Goal: Task Accomplishment & Management: Manage account settings

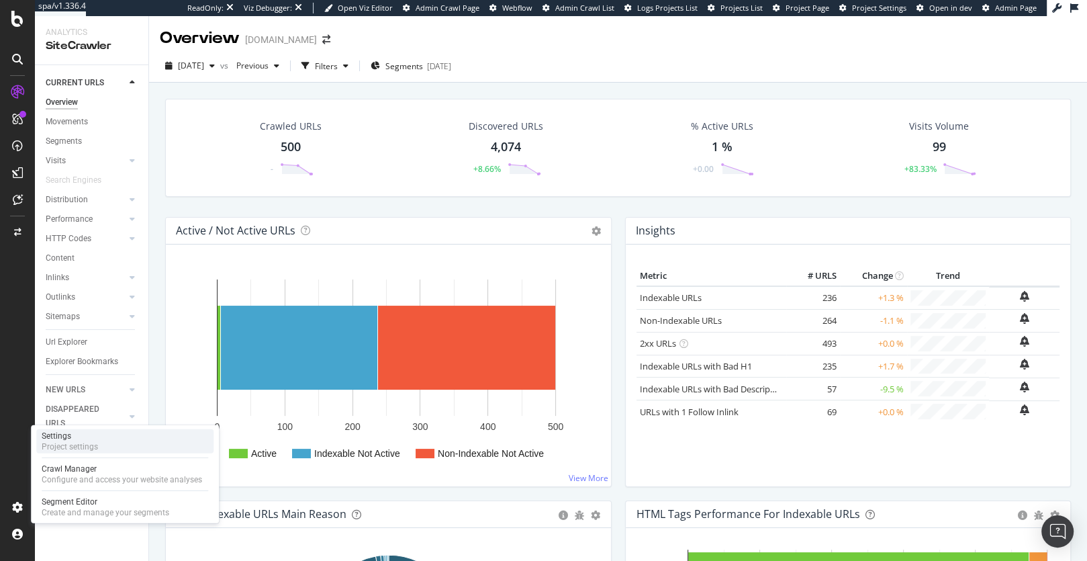
click at [91, 438] on div "Settings" at bounding box center [70, 435] width 56 height 11
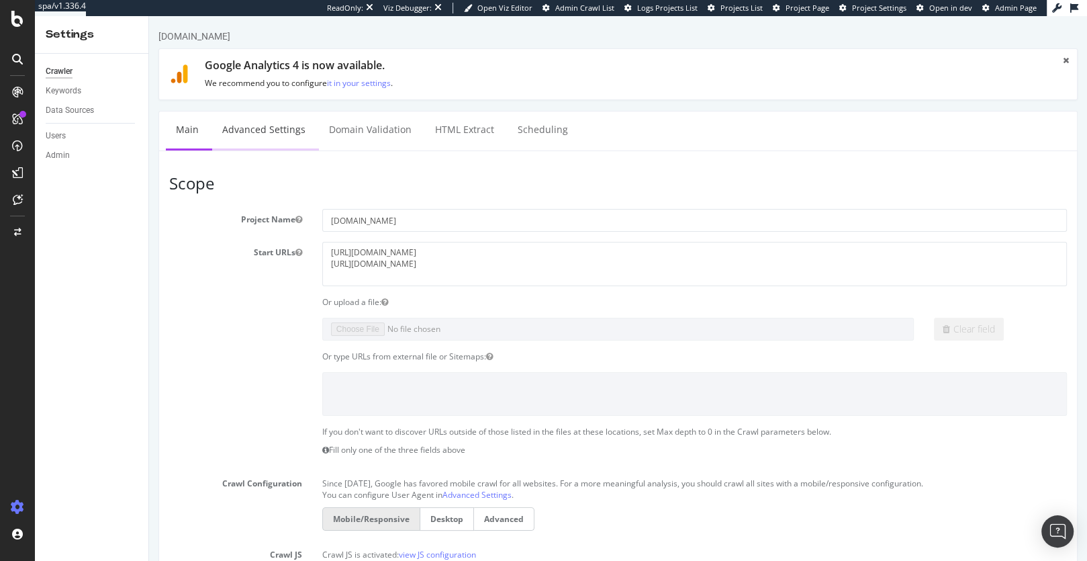
click at [273, 129] on link "Advanced Settings" at bounding box center [263, 129] width 103 height 37
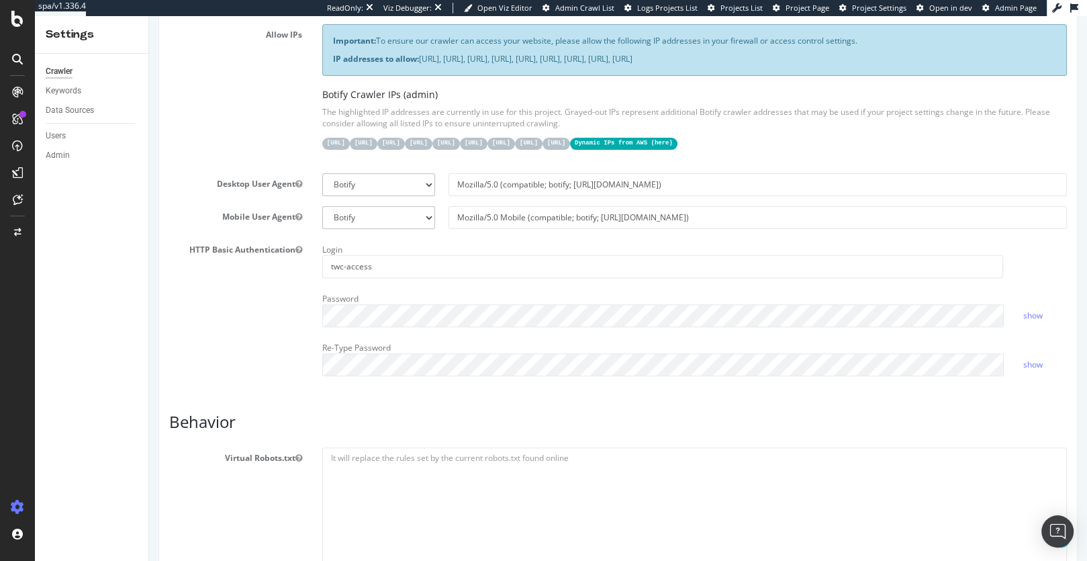
scroll to position [413, 0]
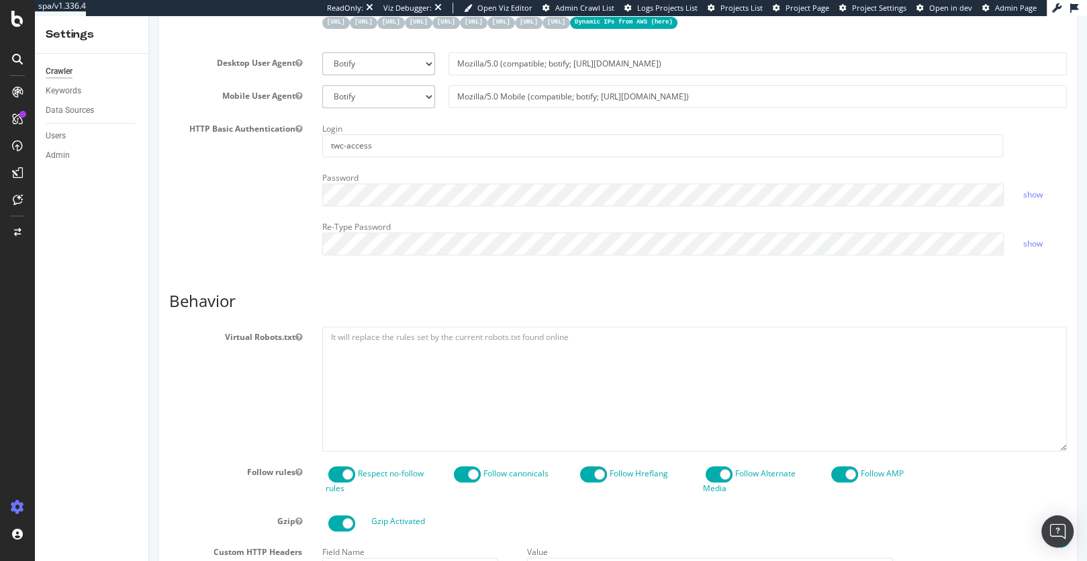
click at [263, 242] on div "HTTP Basic Authentication Login twc-access Password show Re-Type Password show" at bounding box center [618, 191] width 918 height 147
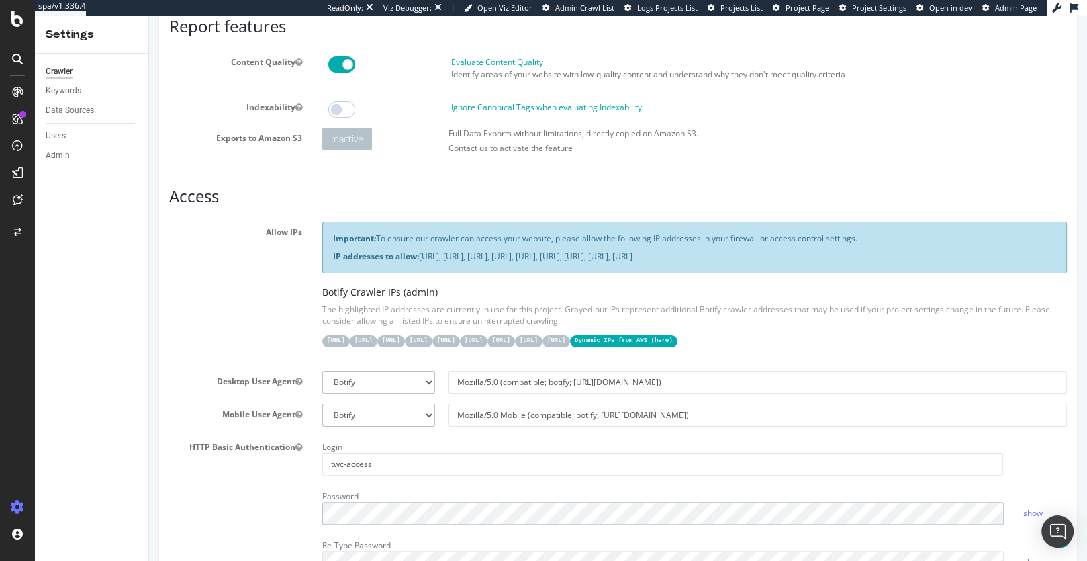
scroll to position [0, 0]
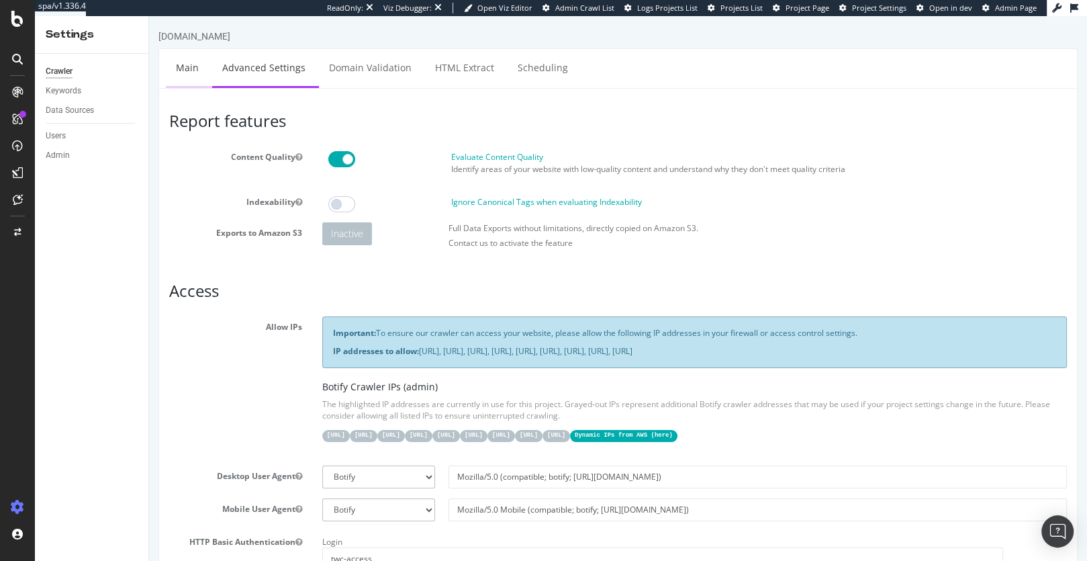
click at [189, 69] on link "Main" at bounding box center [187, 67] width 43 height 37
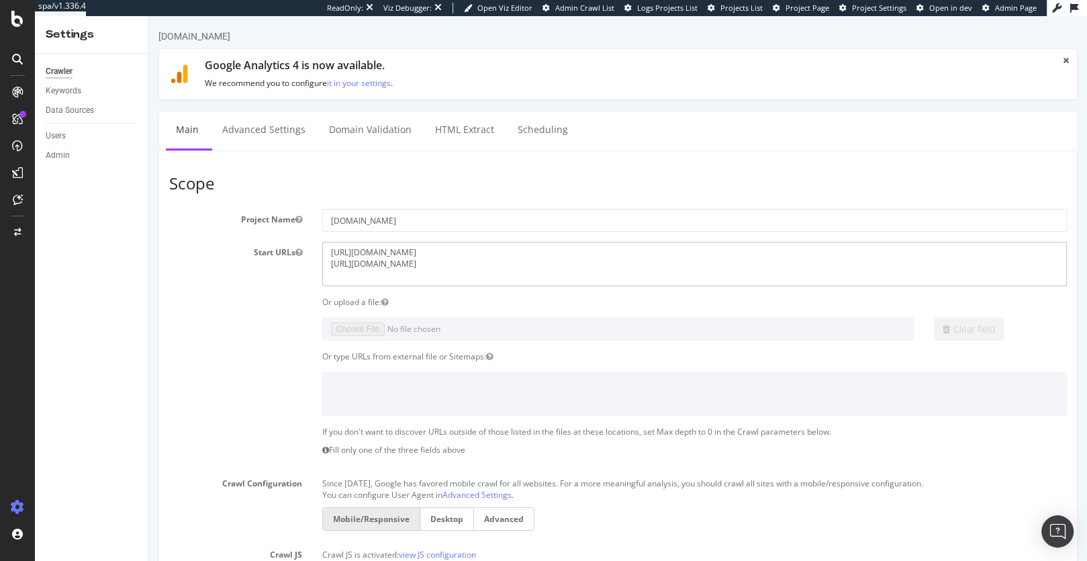
drag, startPoint x: 481, startPoint y: 263, endPoint x: 318, endPoint y: 265, distance: 163.1
click at [318, 265] on div "https://www.d1.thewhitecompany.com/uk/ https://www.thewhitecompany.com" at bounding box center [694, 264] width 765 height 44
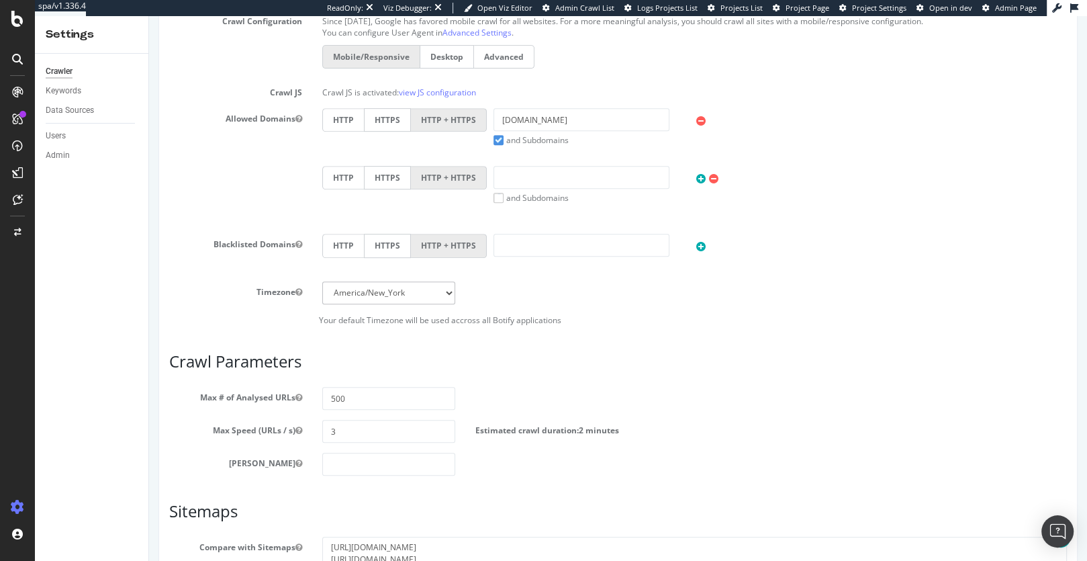
scroll to position [611, 0]
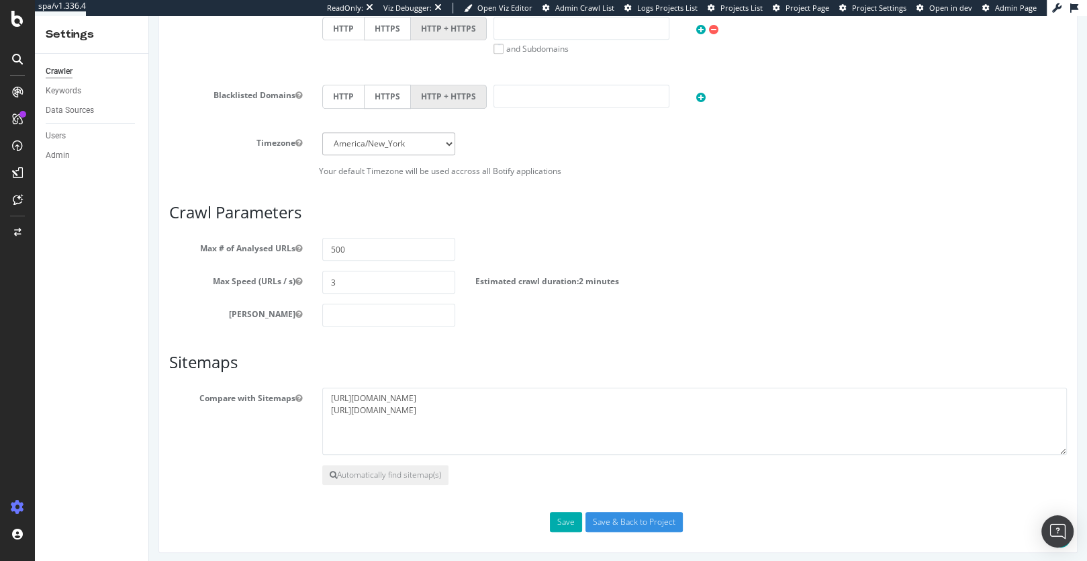
type textarea "[URL][DOMAIN_NAME]"
drag, startPoint x: 354, startPoint y: 242, endPoint x: 273, endPoint y: 244, distance: 81.9
click at [273, 244] on div "Max # of Analysed URLs 500" at bounding box center [618, 249] width 918 height 23
type input "10"
click at [844, 311] on div "Max Depth" at bounding box center [618, 314] width 918 height 23
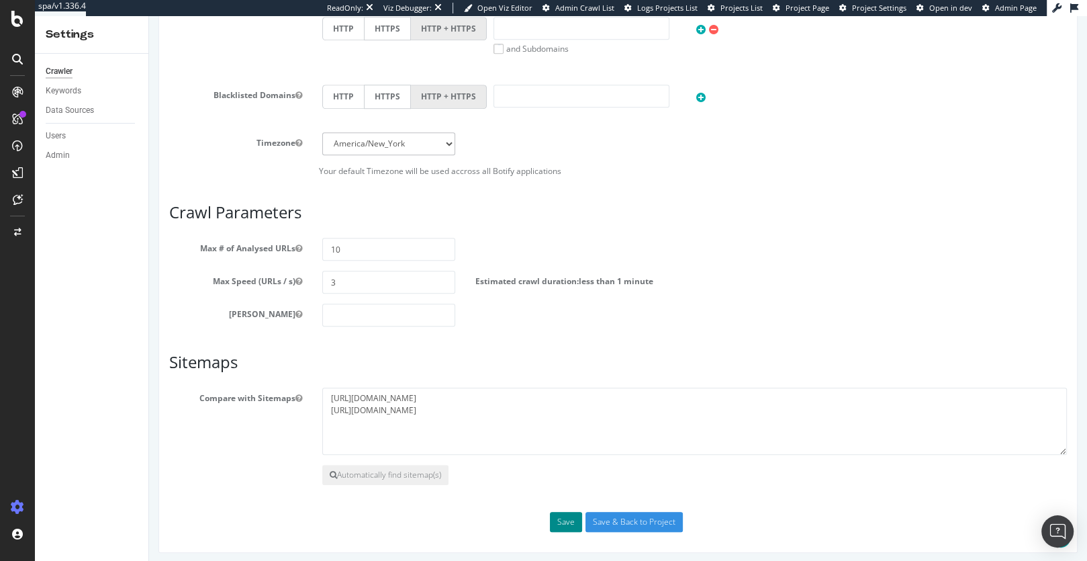
click at [565, 516] on button "Save" at bounding box center [566, 522] width 32 height 20
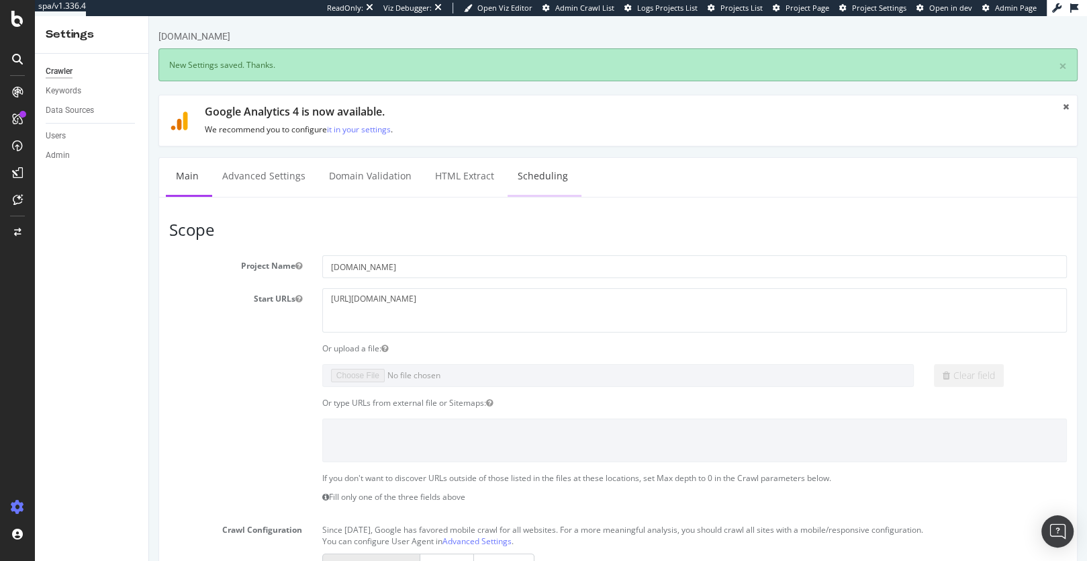
scroll to position [0, 0]
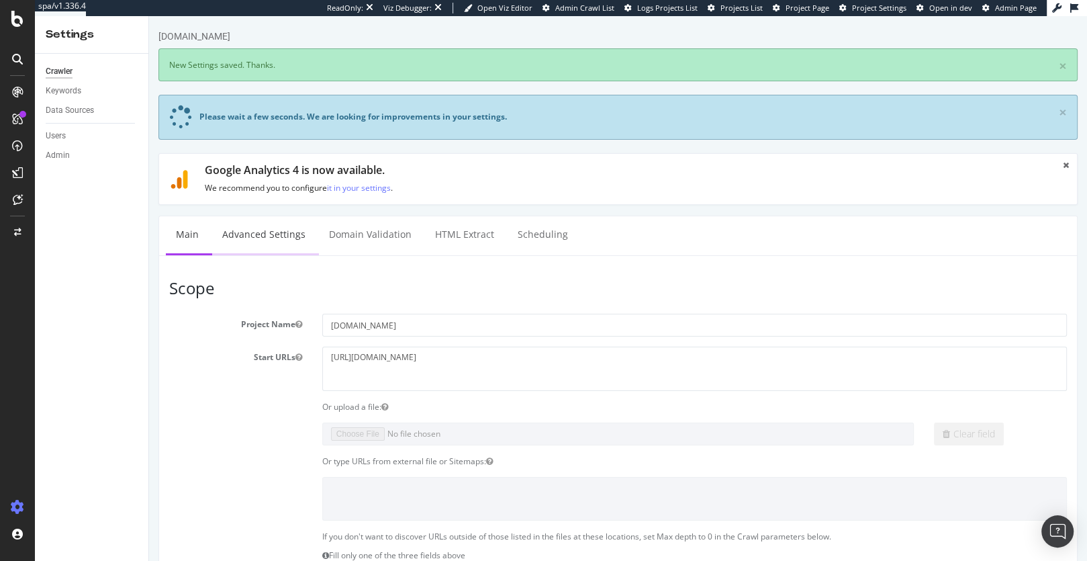
click at [269, 228] on link "Advanced Settings" at bounding box center [263, 234] width 103 height 37
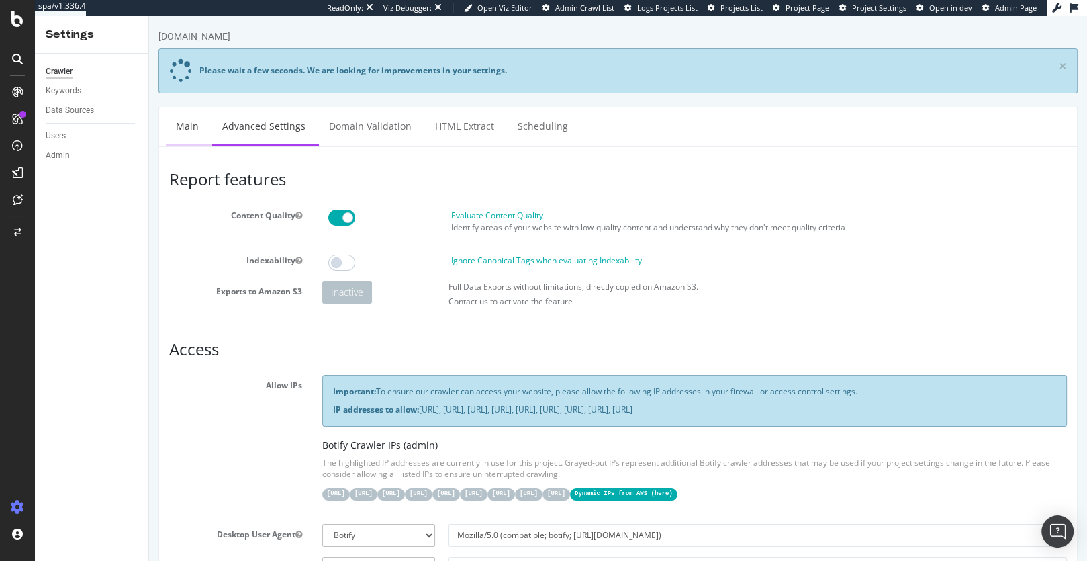
click at [180, 126] on link "Main" at bounding box center [187, 125] width 43 height 37
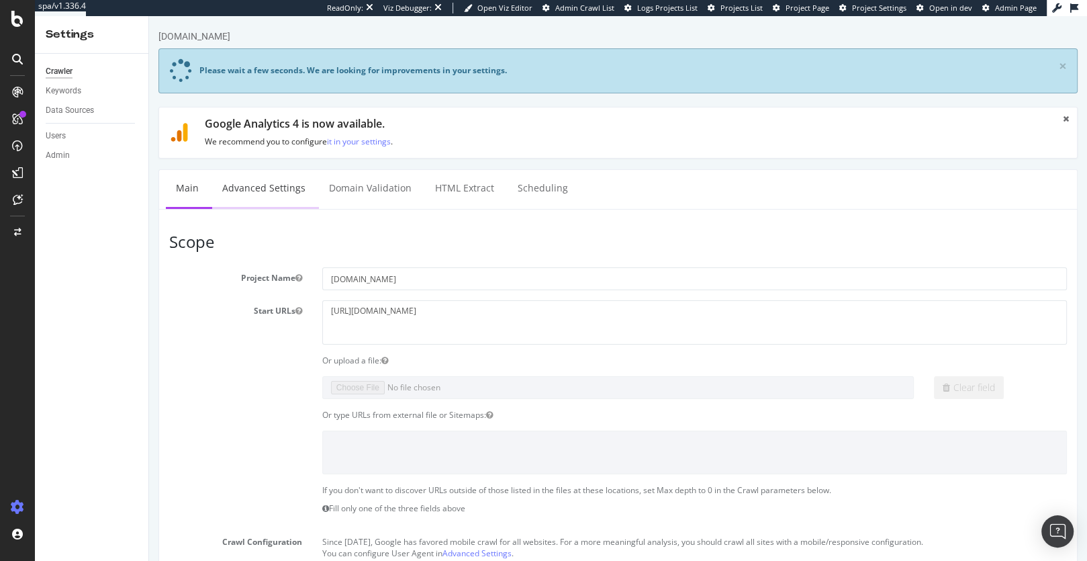
click at [239, 184] on link "Advanced Settings" at bounding box center [263, 188] width 103 height 37
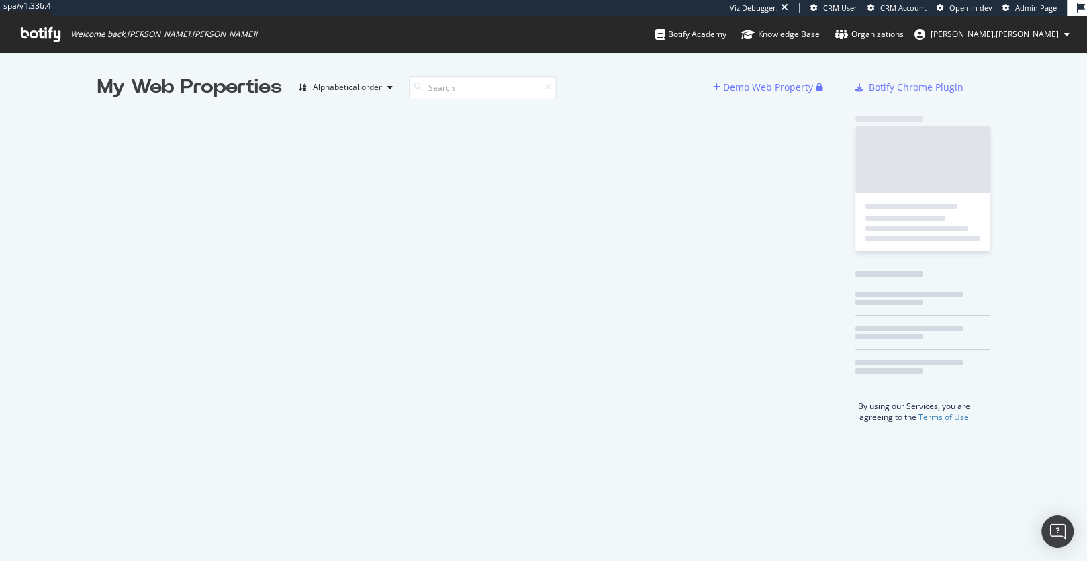
scroll to position [561, 1086]
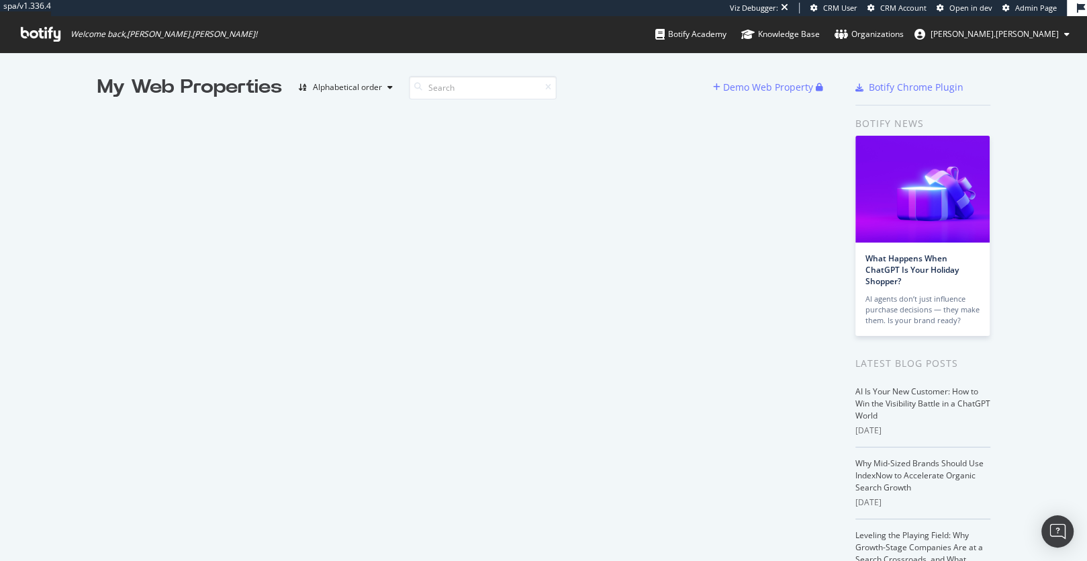
click at [1032, 9] on span "Admin Page" at bounding box center [1036, 8] width 42 height 10
click at [820, 38] on div "Knowledge Base" at bounding box center [780, 34] width 79 height 13
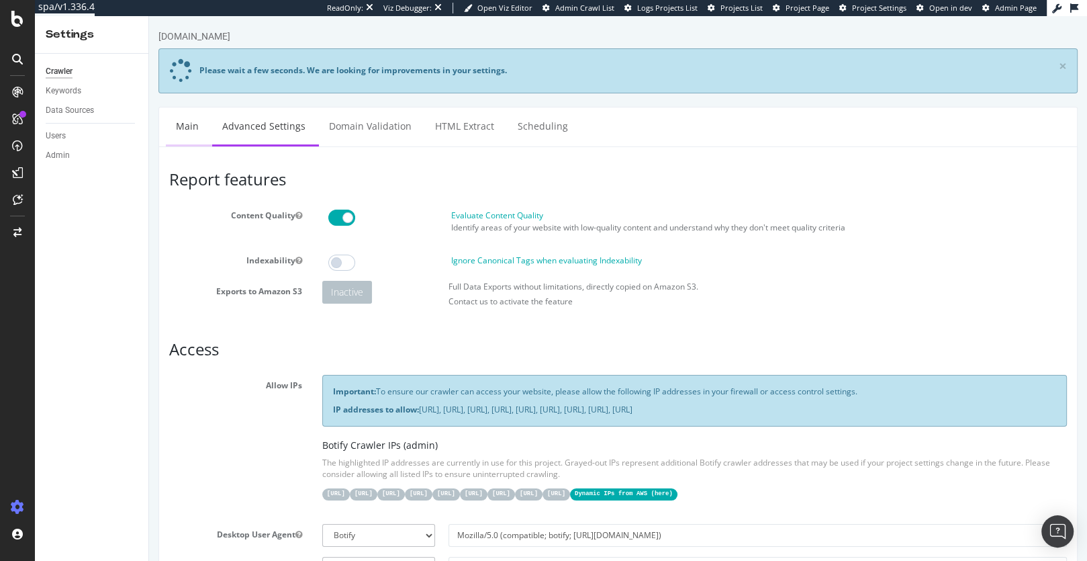
type input "[PERSON_NAME].[PERSON_NAME] as sdelwart"
click at [186, 120] on link "Main" at bounding box center [187, 125] width 43 height 37
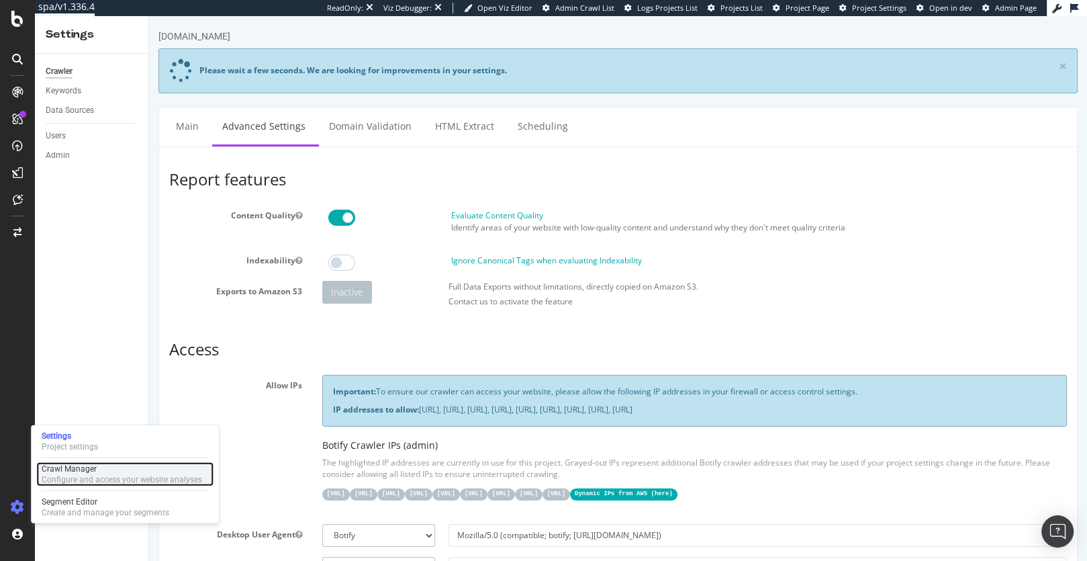
click at [86, 471] on div "Crawl Manager" at bounding box center [122, 468] width 160 height 11
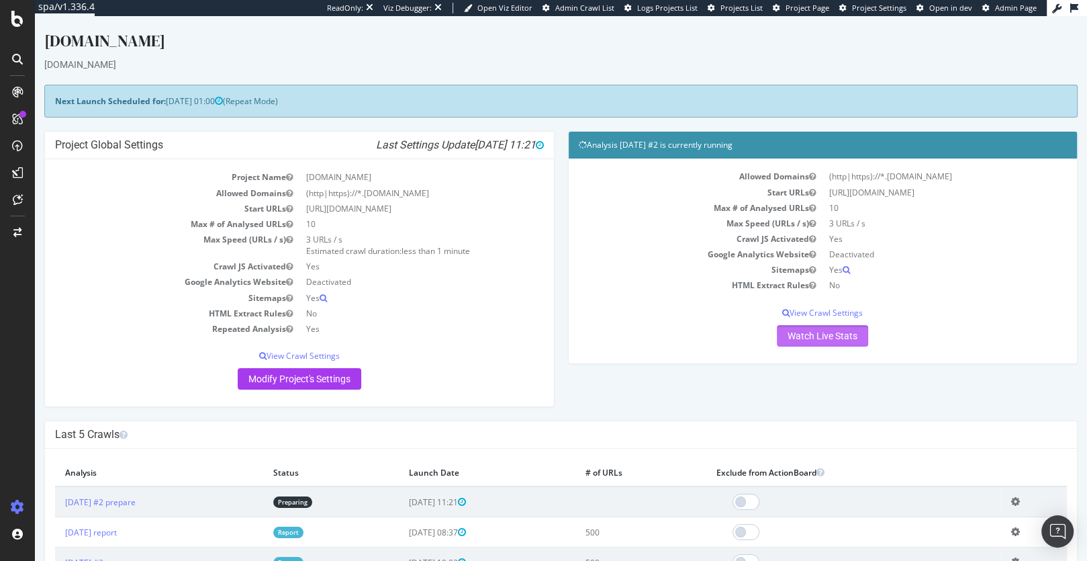
click at [797, 336] on link "Watch Live Stats" at bounding box center [822, 335] width 91 height 21
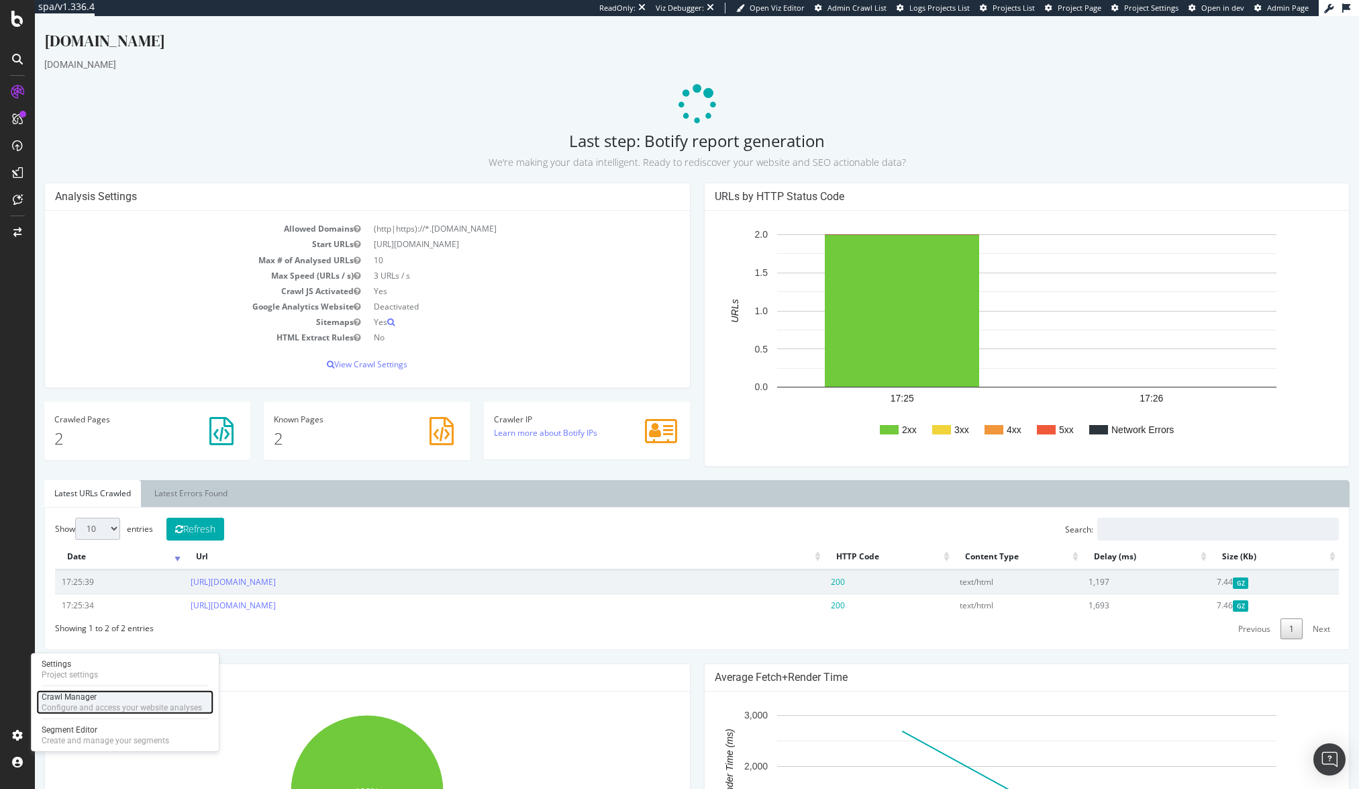
click at [83, 560] on div "Crawl Manager" at bounding box center [122, 696] width 160 height 11
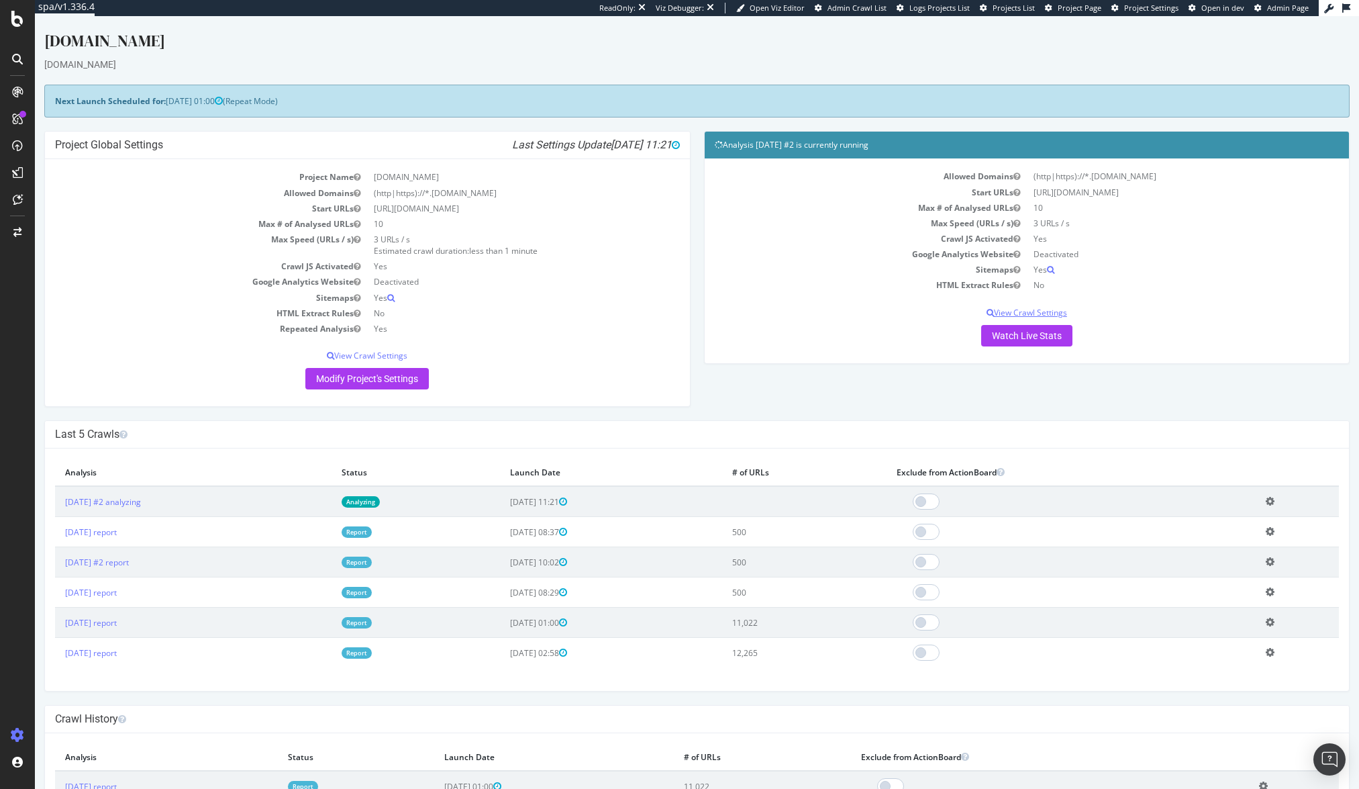
click at [1025, 317] on p "View Crawl Settings" at bounding box center [1027, 312] width 625 height 11
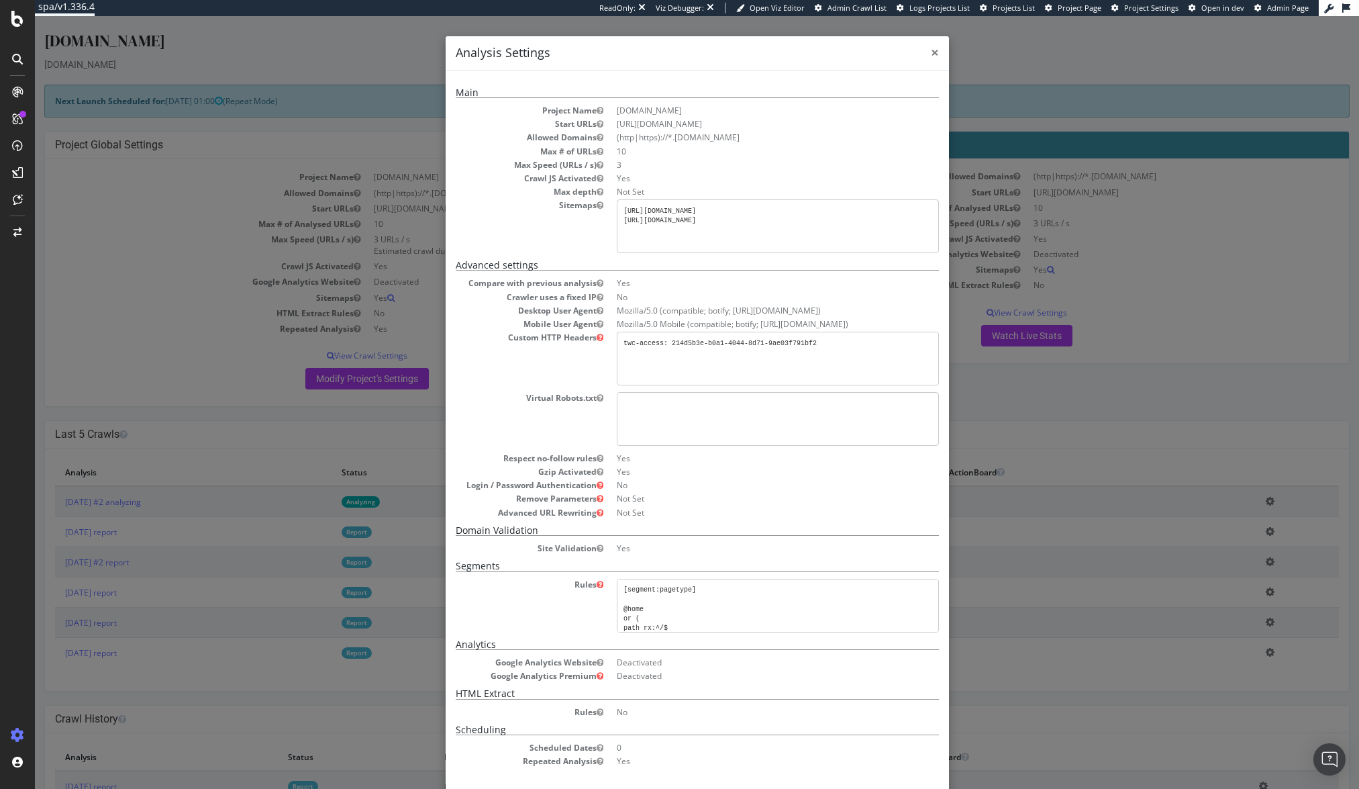
click at [936, 52] on span "×" at bounding box center [935, 52] width 8 height 19
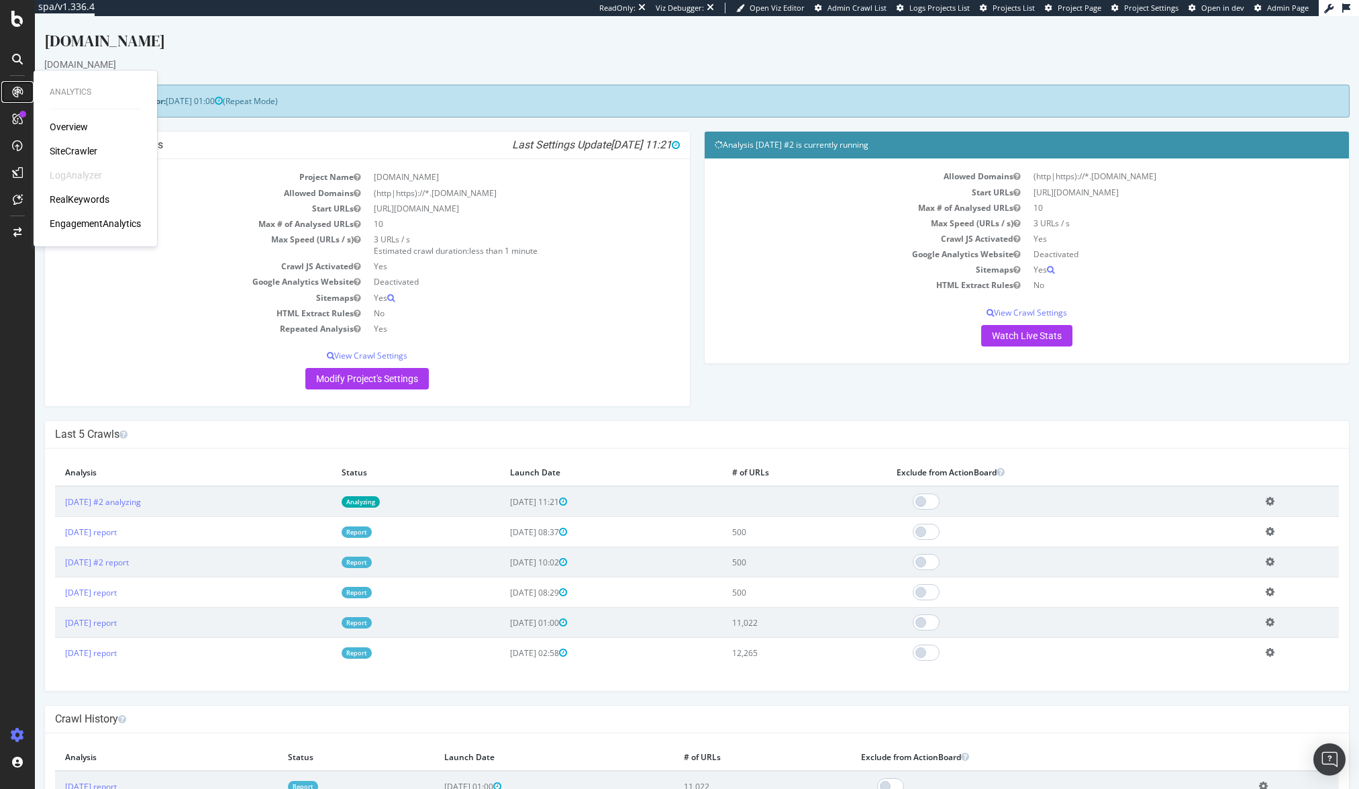
click at [17, 87] on icon at bounding box center [17, 92] width 11 height 11
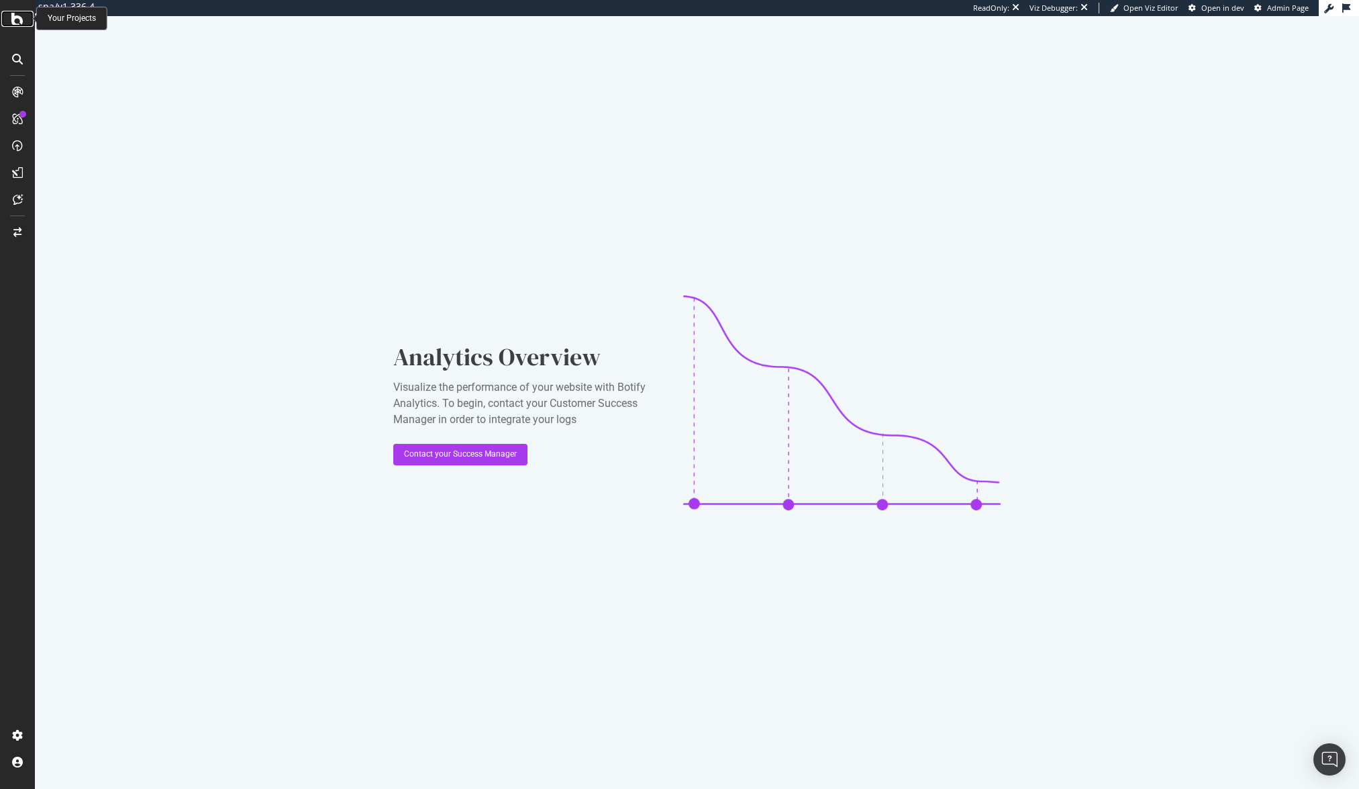
click at [19, 18] on icon at bounding box center [17, 19] width 12 height 16
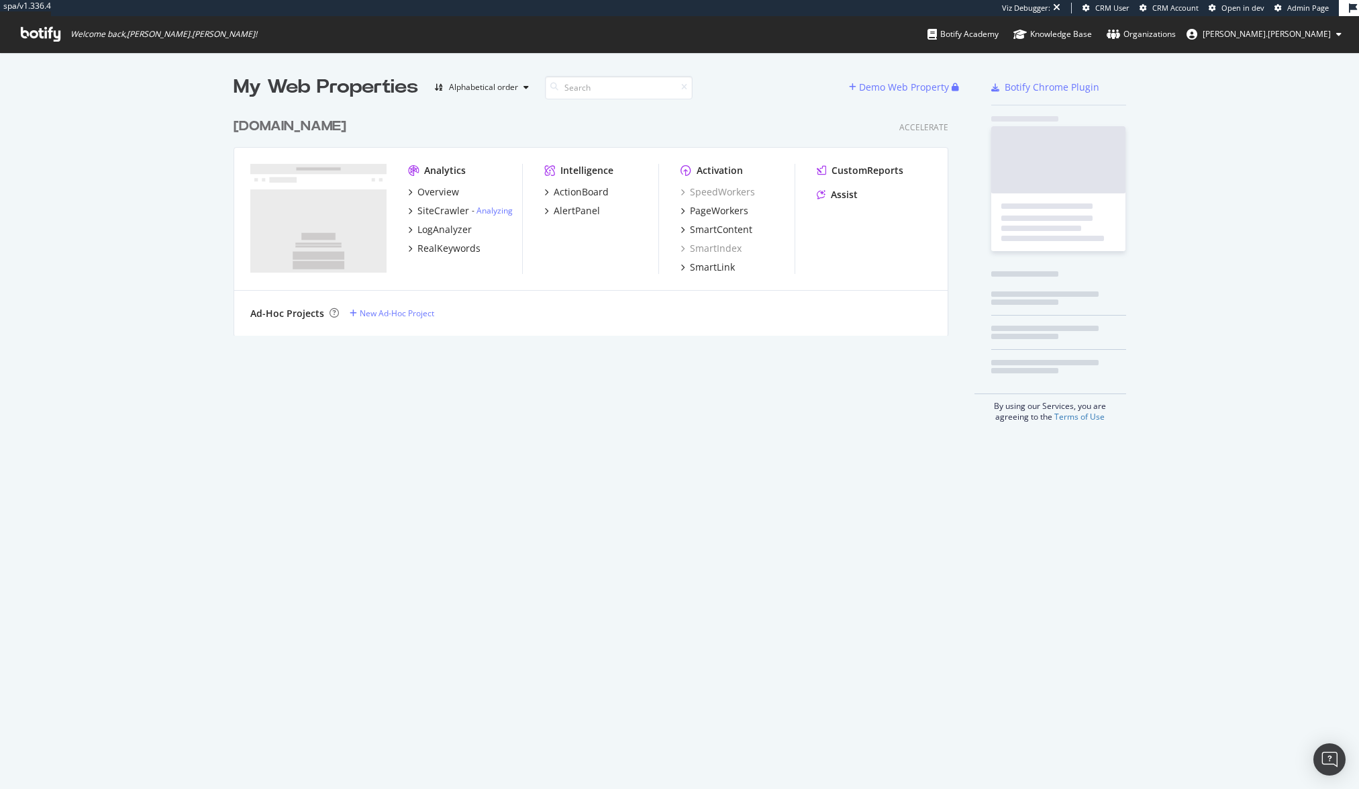
scroll to position [235, 726]
